Goal: Find specific page/section: Find specific page/section

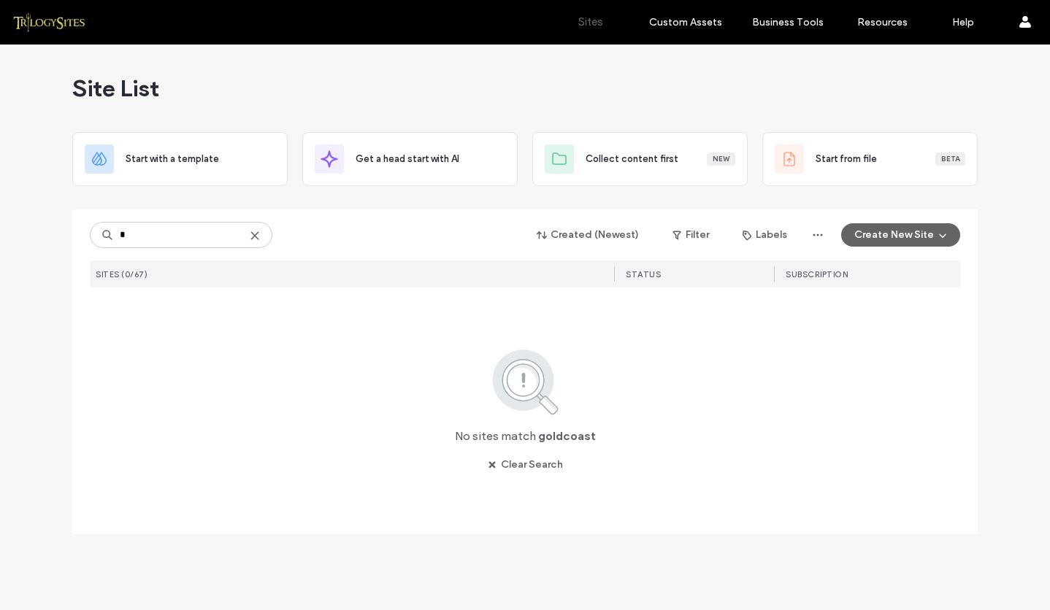
type input "*"
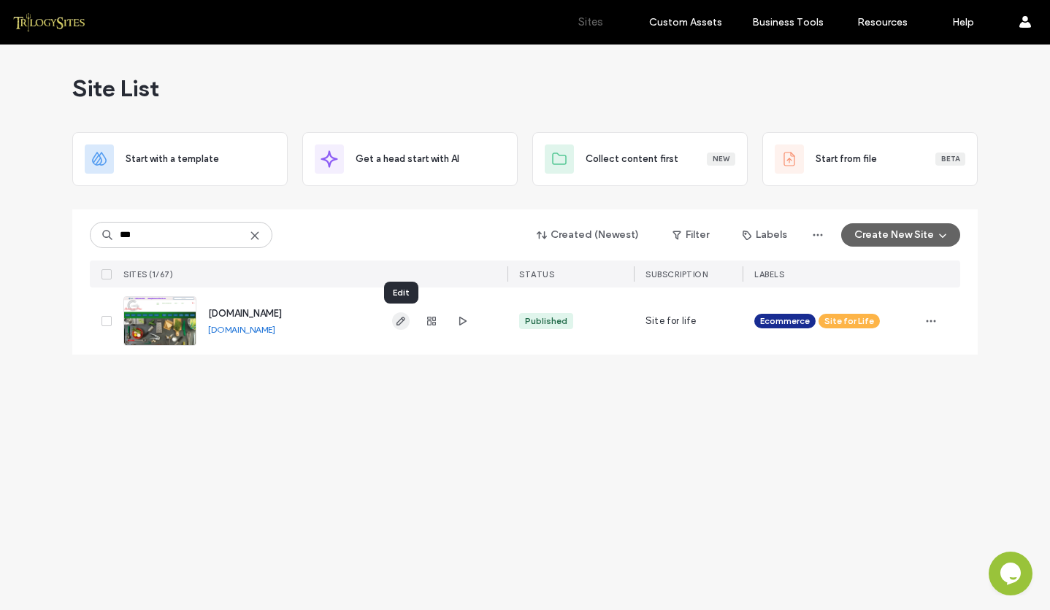
type input "***"
click at [400, 321] on icon "button" at bounding box center [401, 321] width 12 height 12
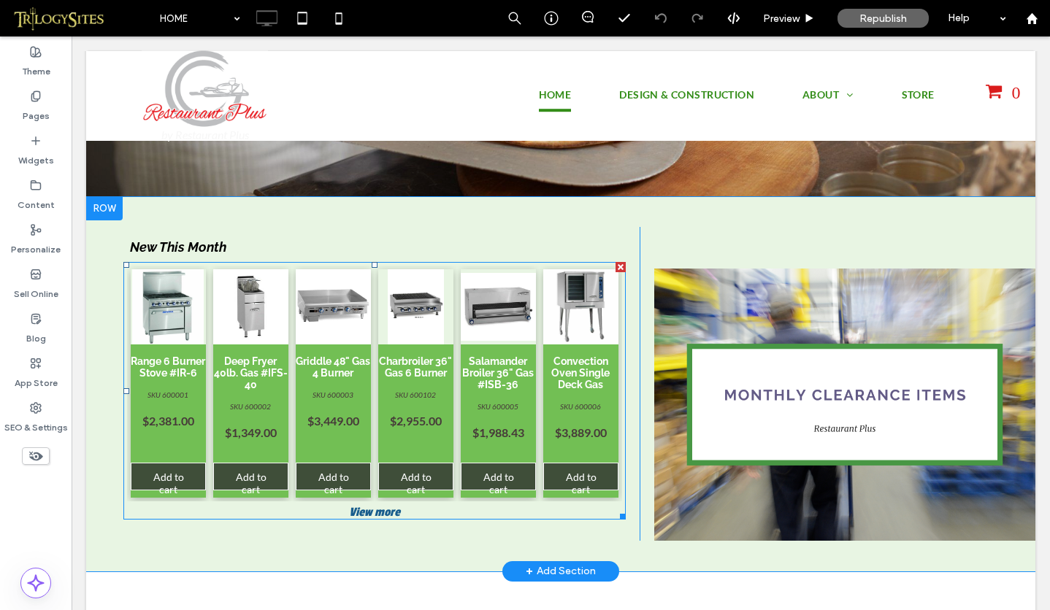
scroll to position [1552, 0]
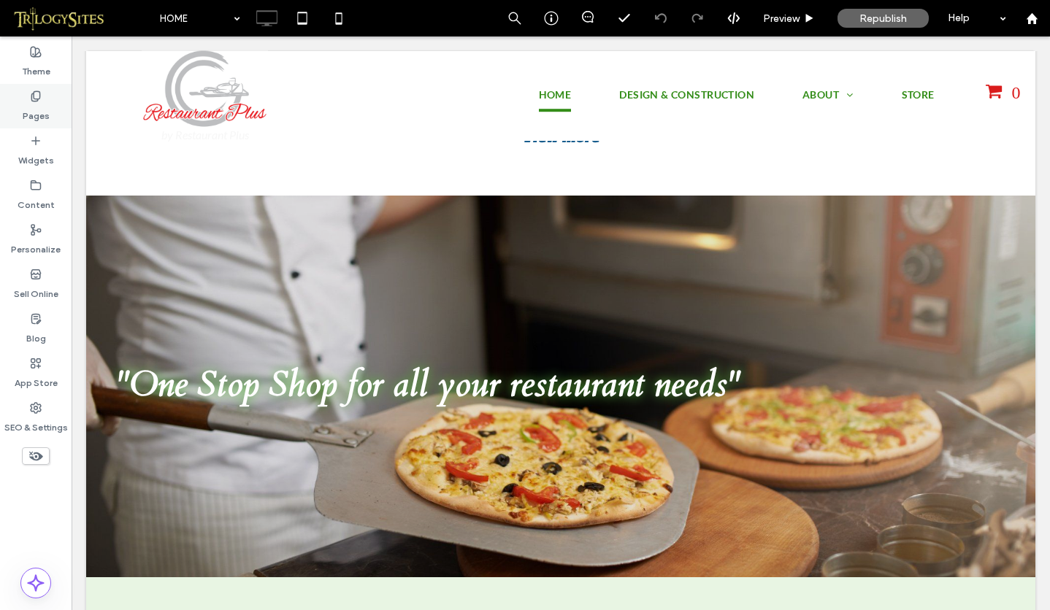
click at [39, 96] on use at bounding box center [35, 95] width 8 height 9
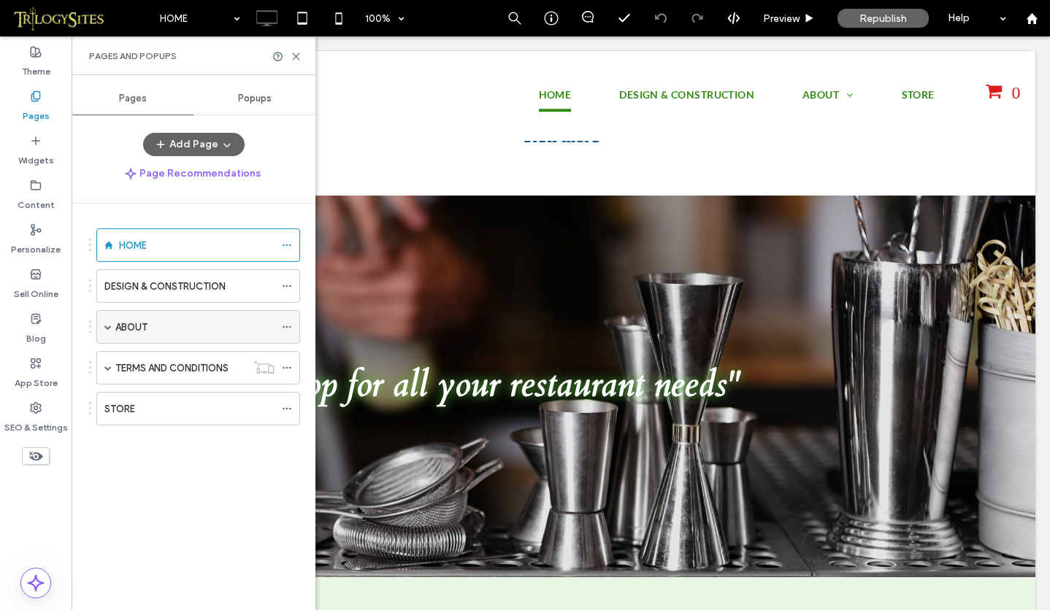
click at [130, 329] on label "ABOUT" at bounding box center [131, 328] width 32 height 26
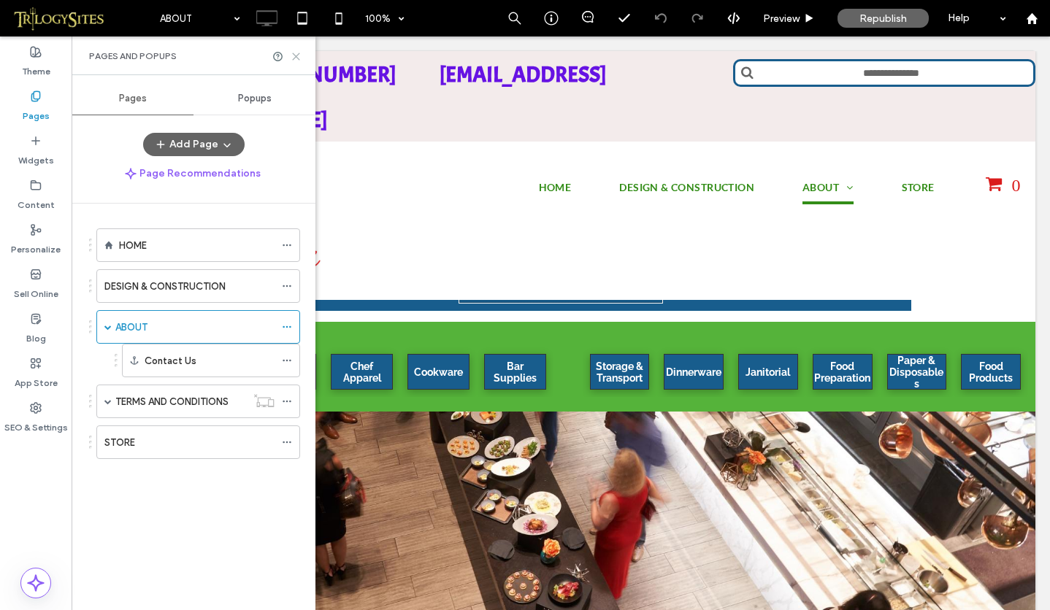
click at [297, 55] on use at bounding box center [296, 56] width 7 height 7
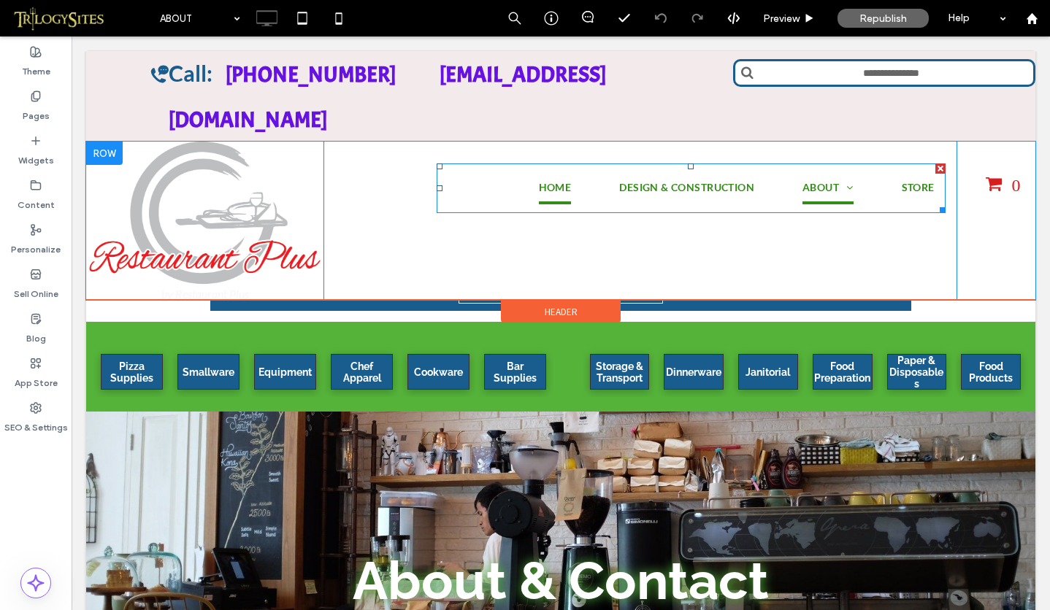
click at [544, 172] on span "HOME" at bounding box center [555, 188] width 33 height 32
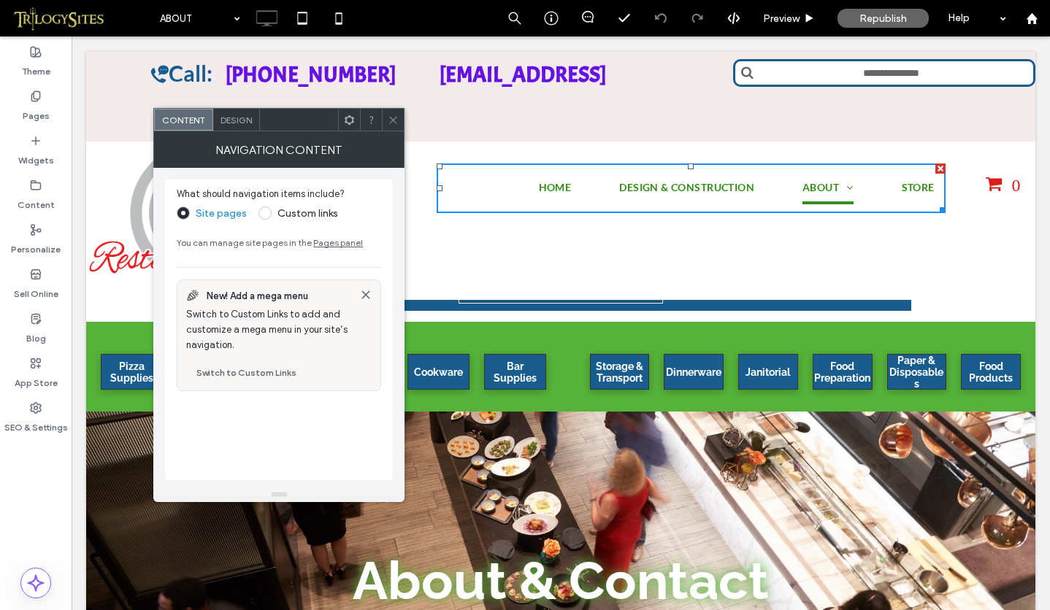
click at [392, 123] on icon at bounding box center [393, 120] width 11 height 11
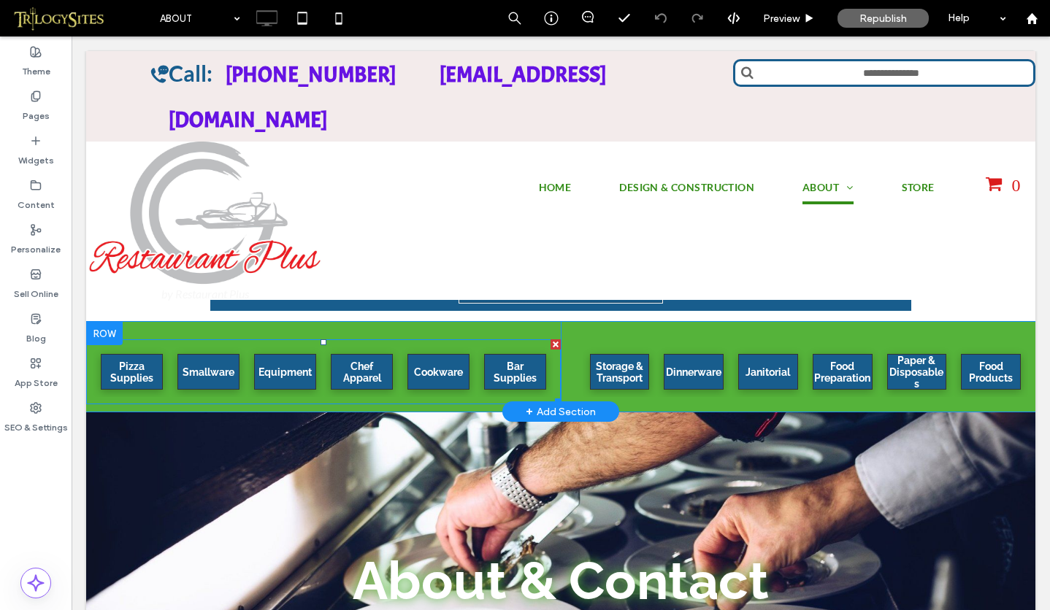
click at [138, 374] on link at bounding box center [132, 372] width 66 height 38
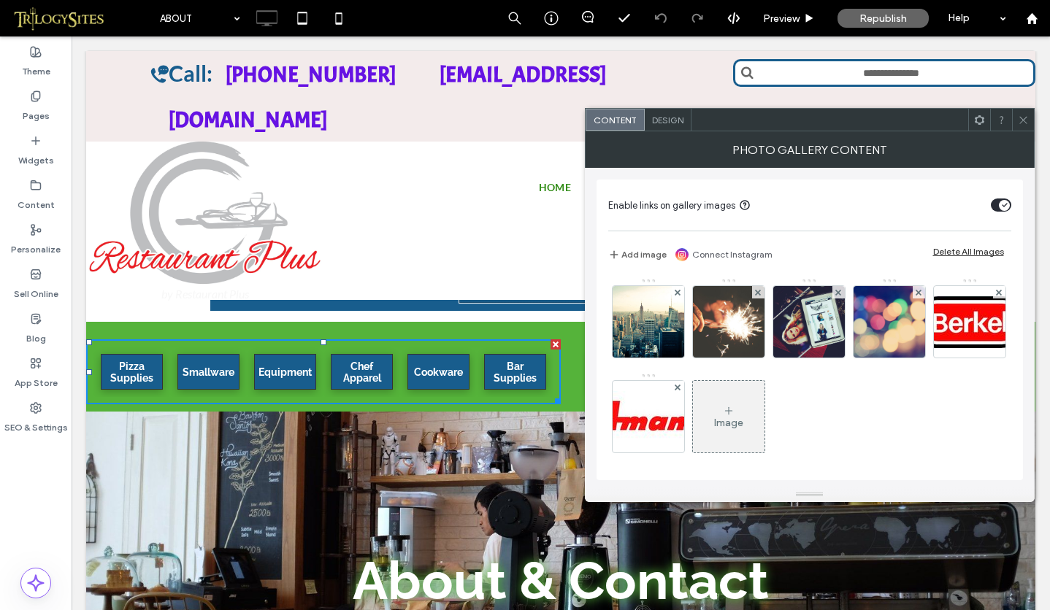
click at [1022, 122] on icon at bounding box center [1023, 120] width 11 height 11
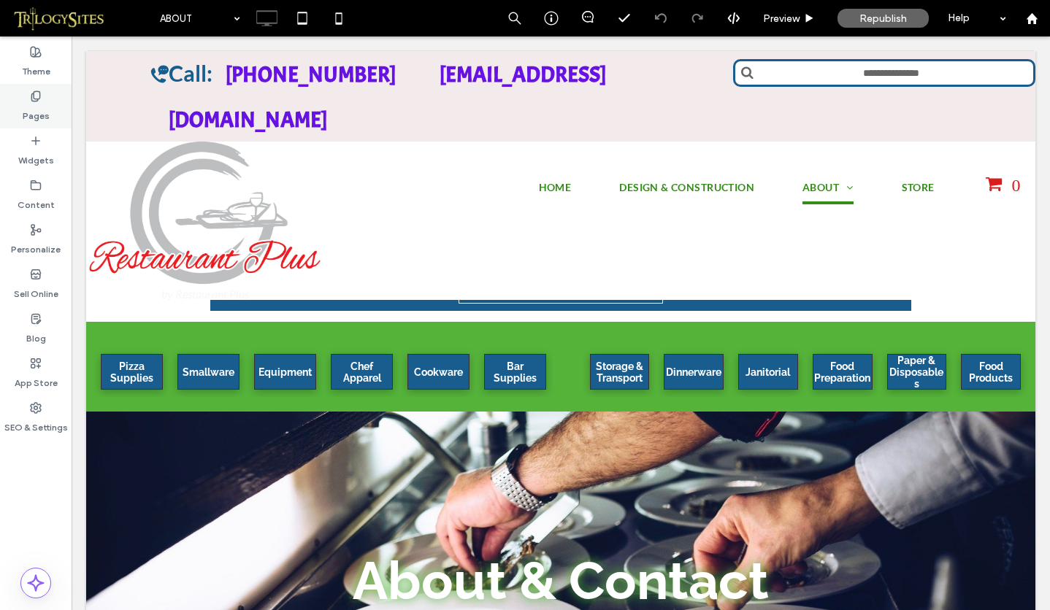
drag, startPoint x: 36, startPoint y: 100, endPoint x: 29, endPoint y: 99, distance: 7.3
click at [36, 100] on use at bounding box center [35, 95] width 8 height 9
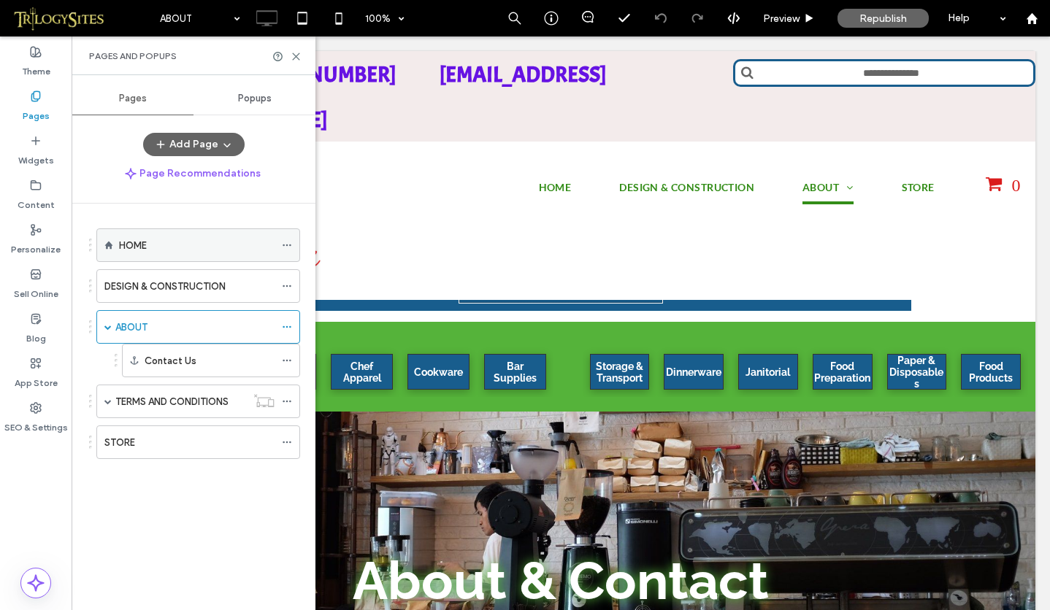
click at [146, 246] on label "HOME" at bounding box center [133, 246] width 28 height 26
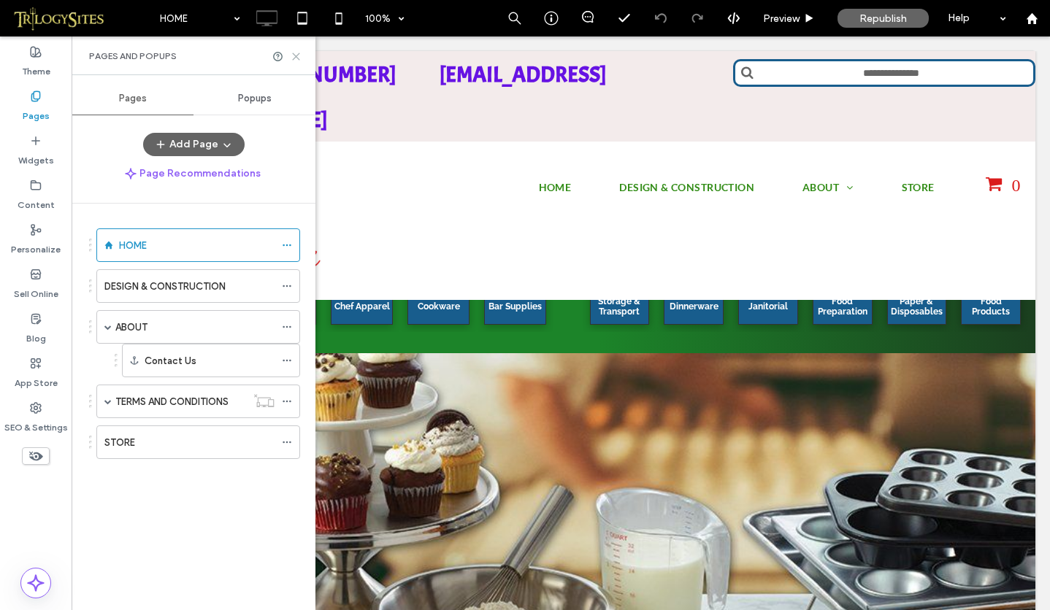
click at [296, 57] on use at bounding box center [296, 56] width 7 height 7
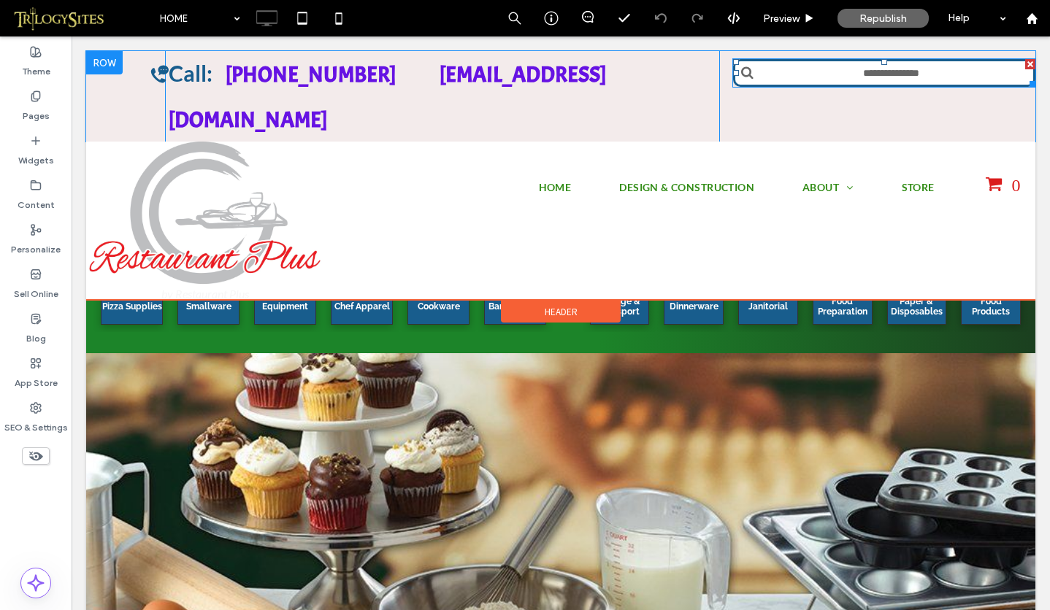
click at [879, 74] on input "text" at bounding box center [884, 73] width 302 height 28
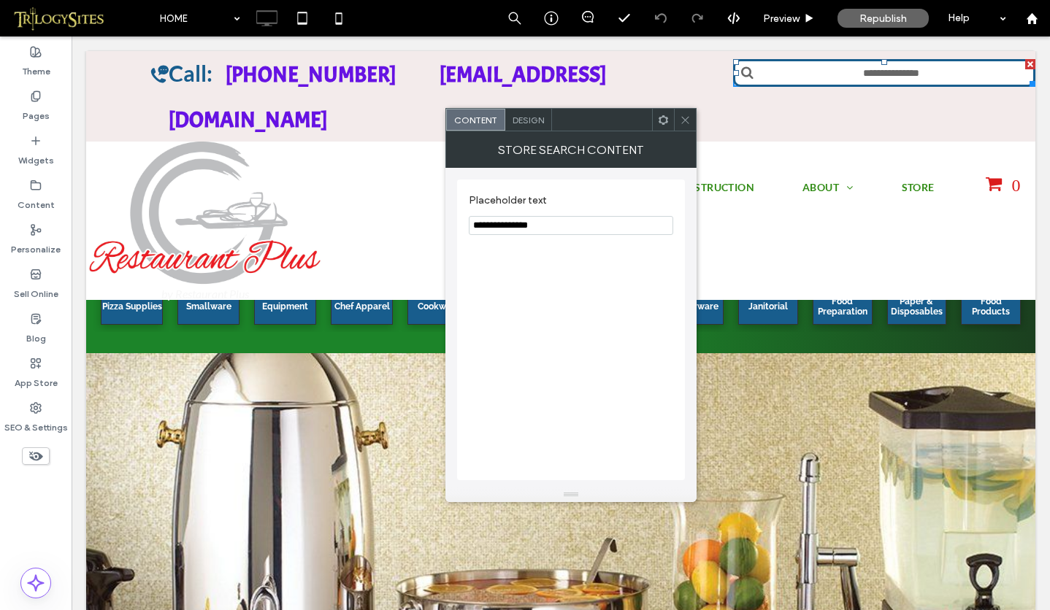
click at [685, 119] on use at bounding box center [684, 119] width 7 height 7
